Goal: Transaction & Acquisition: Purchase product/service

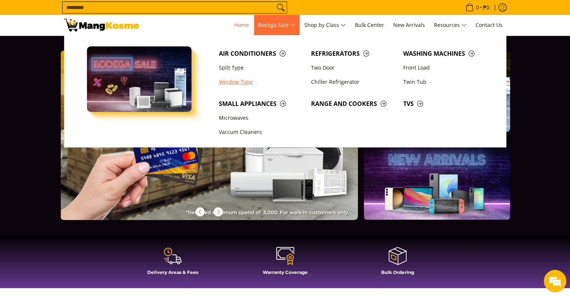
click at [235, 83] on link "Window Type" at bounding box center [261, 82] width 92 height 14
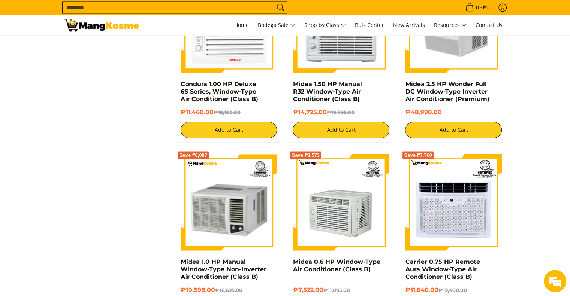
scroll to position [1349, 0]
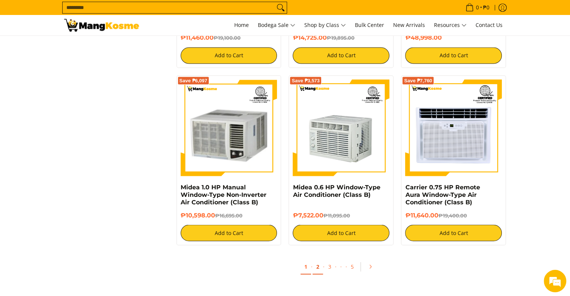
click at [317, 271] on link "2" at bounding box center [318, 266] width 10 height 15
